Goal: Navigation & Orientation: Find specific page/section

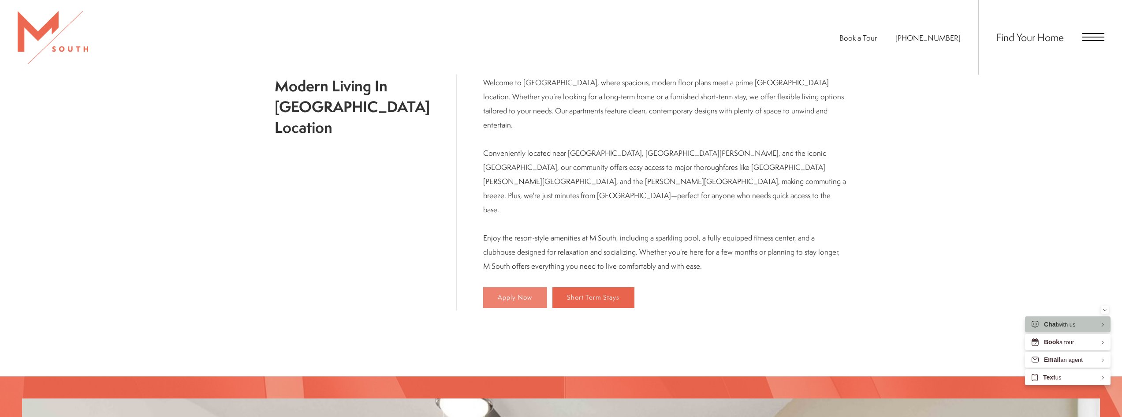
scroll to position [400, 0]
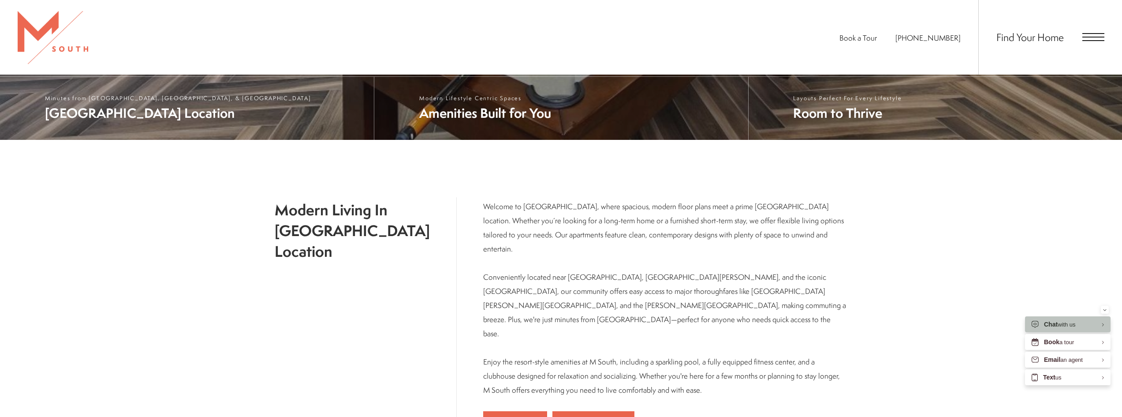
click at [1091, 34] on span "Open Menu" at bounding box center [1094, 33] width 22 height 1
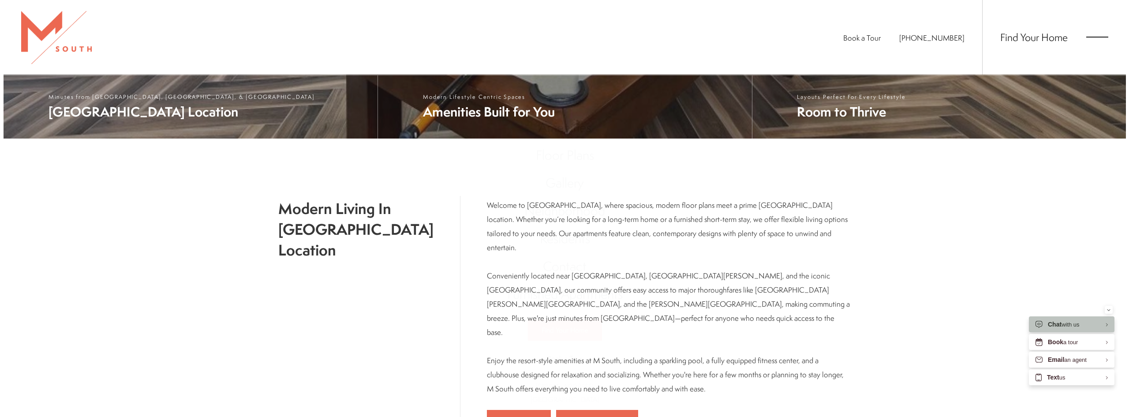
scroll to position [0, 0]
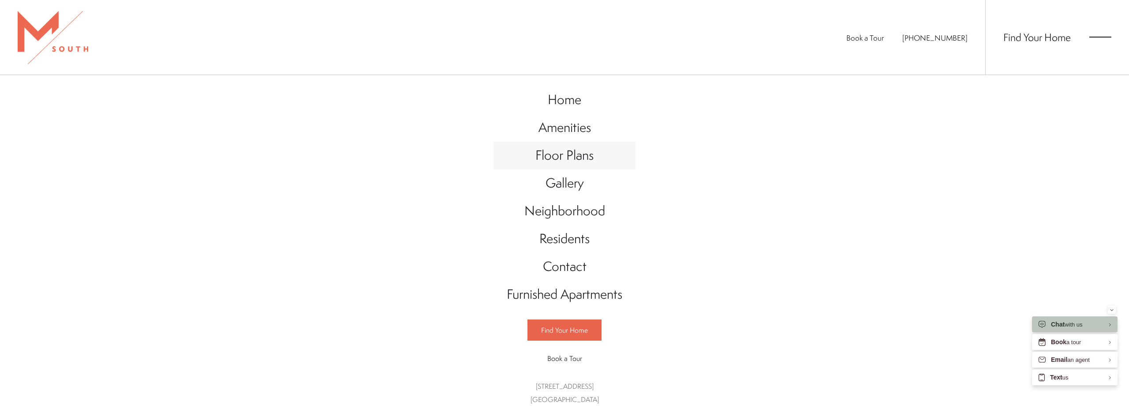
click at [561, 157] on span "Floor Plans" at bounding box center [564, 155] width 58 height 18
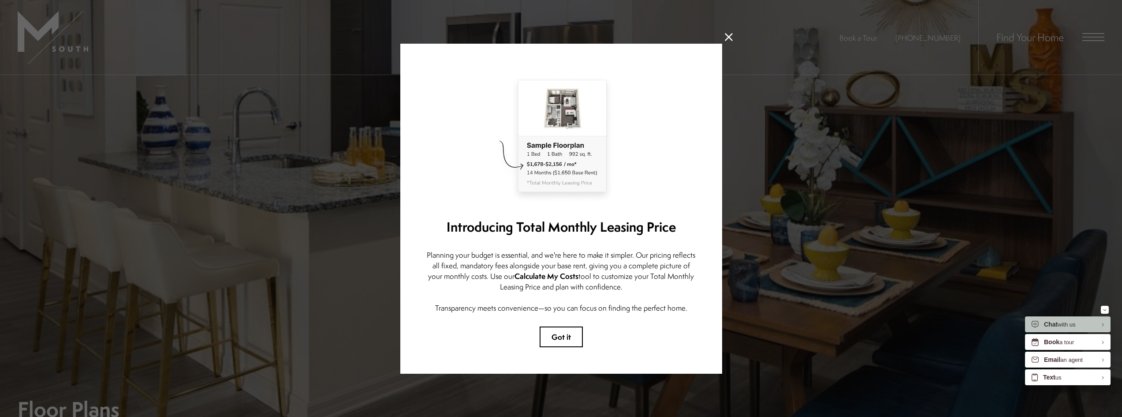
click at [728, 33] on icon at bounding box center [729, 37] width 8 height 8
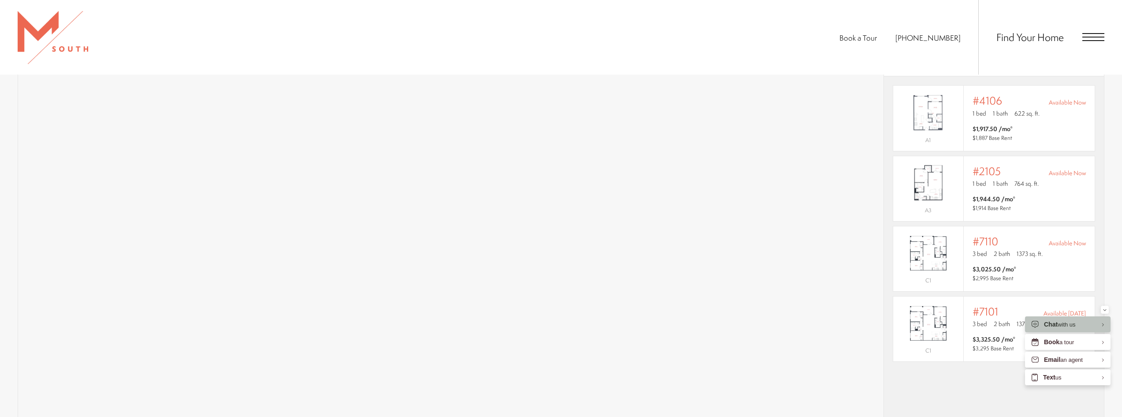
scroll to position [882, 0]
